Goal: Check status: Check status

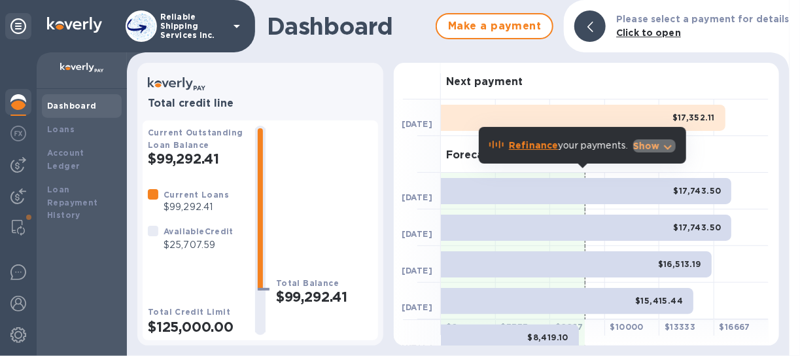
click at [658, 143] on p "Show" at bounding box center [646, 145] width 27 height 13
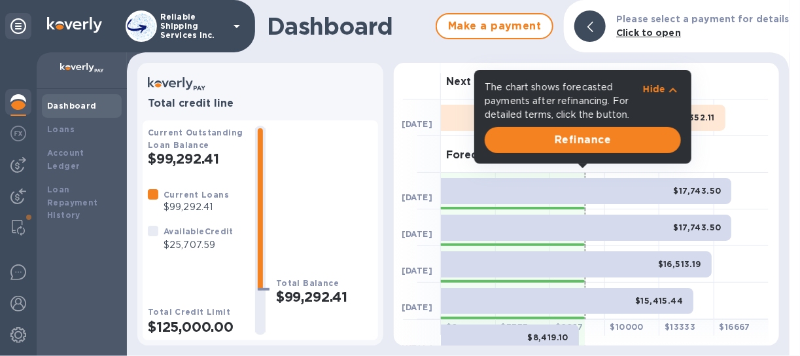
click at [737, 121] on div at bounding box center [741, 117] width 55 height 37
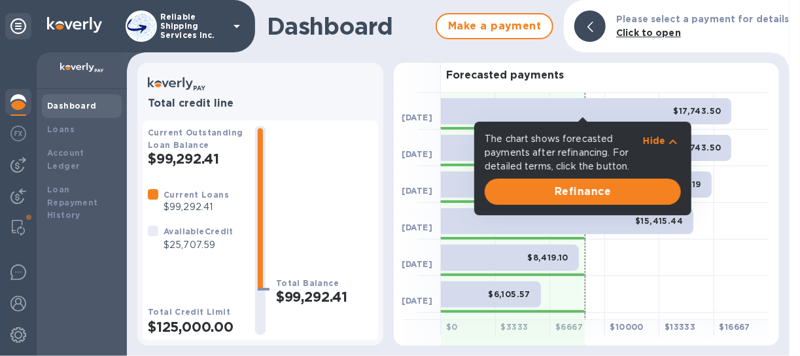
scroll to position [60, 0]
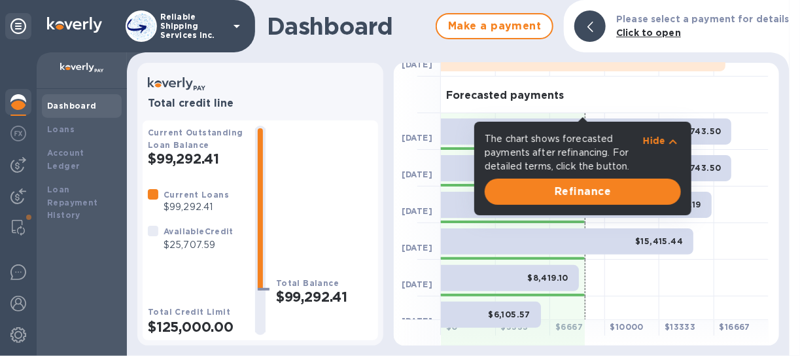
click at [613, 91] on div "Forecasted payments" at bounding box center [605, 95] width 328 height 37
click at [629, 96] on div "Forecasted payments" at bounding box center [605, 95] width 328 height 37
click at [455, 133] on div "$17,743.50" at bounding box center [586, 131] width 290 height 26
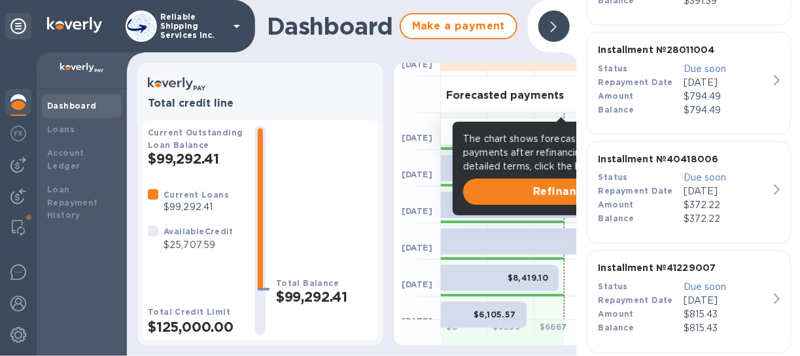
scroll to position [720, 0]
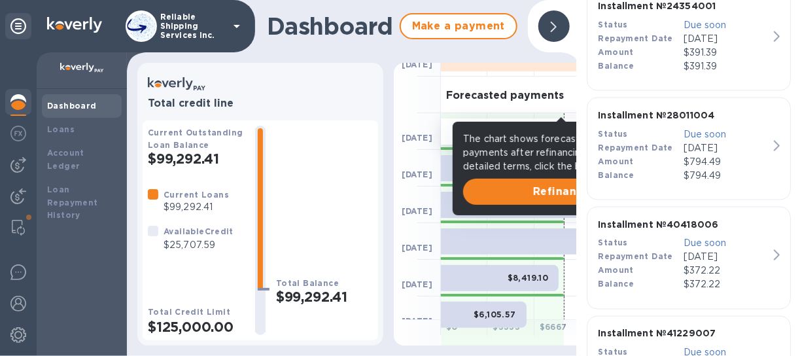
click at [425, 101] on div at bounding box center [417, 95] width 47 height 37
click at [318, 168] on div "Total Balance $99,292.41" at bounding box center [324, 230] width 97 height 209
